Goal: Information Seeking & Learning: Learn about a topic

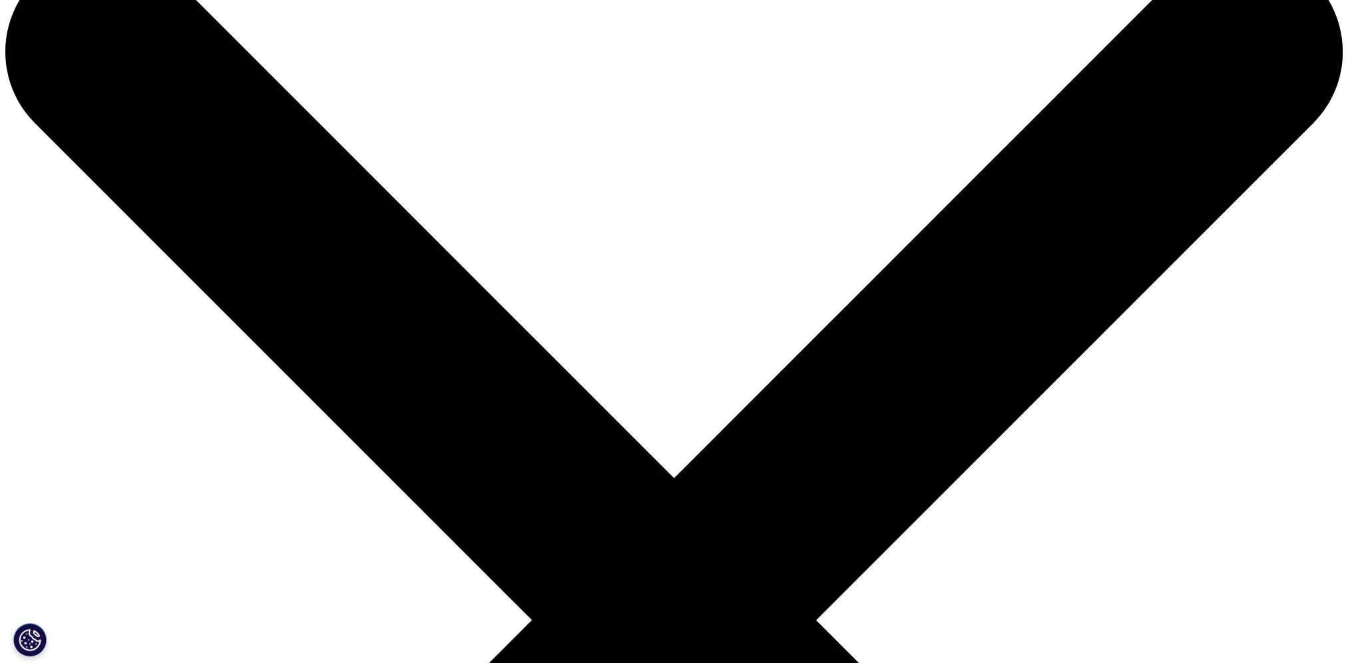
scroll to position [133, 0]
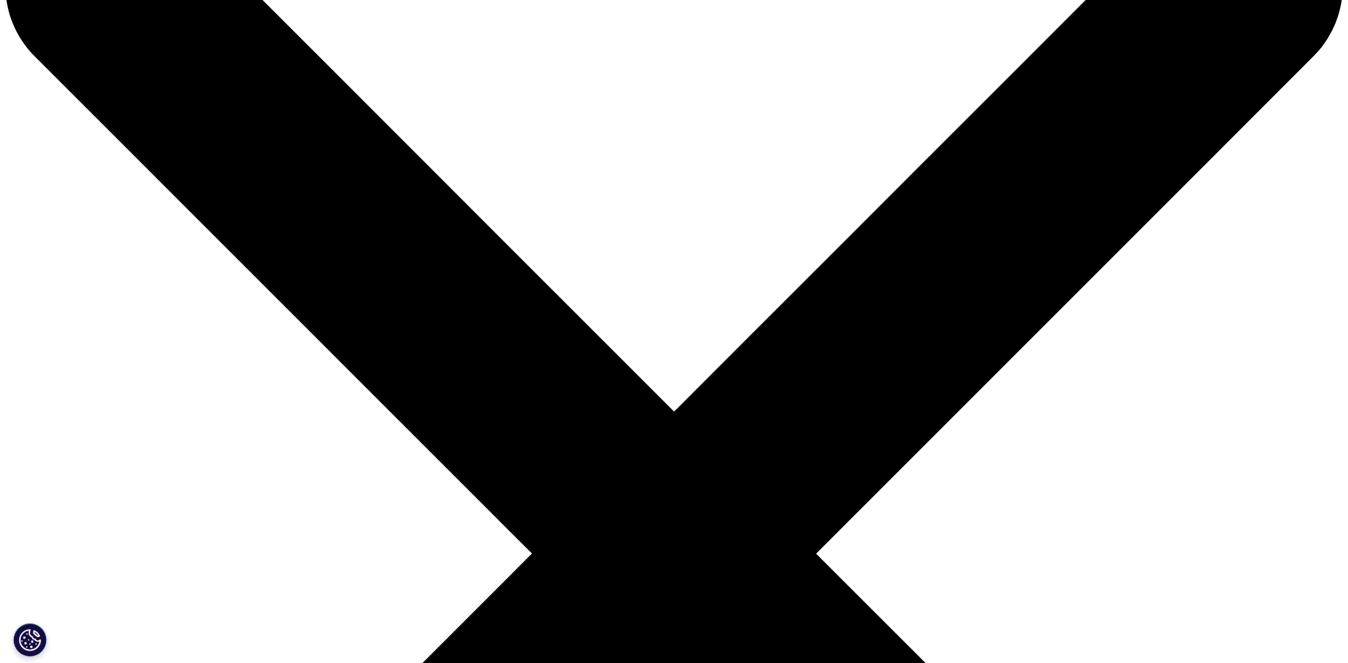
scroll to position [67, 0]
